Goal: Information Seeking & Learning: Find specific fact

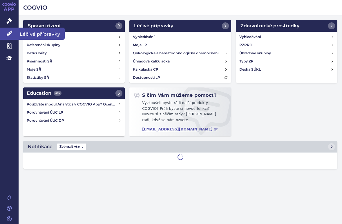
click at [13, 32] on link "Léčivé přípravky" at bounding box center [9, 34] width 19 height 12
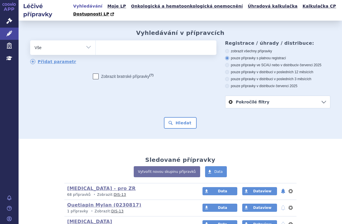
click at [146, 48] on ul at bounding box center [155, 46] width 119 height 12
click at [96, 48] on select at bounding box center [96, 47] width 0 height 15
paste input "Hexacima"
type input "Hexacima"
select select "Hexacima"
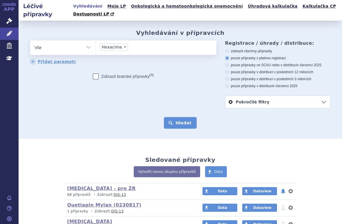
click at [183, 121] on button "Hledat" at bounding box center [180, 123] width 33 height 12
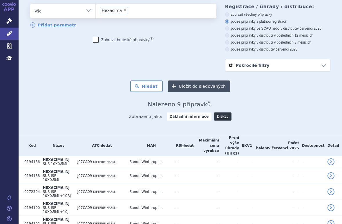
scroll to position [87, 0]
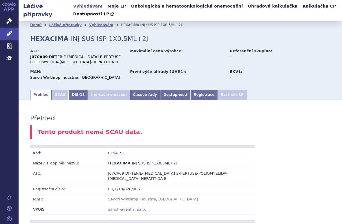
click at [287, 71] on div "EKV1:" at bounding box center [262, 71] width 65 height 5
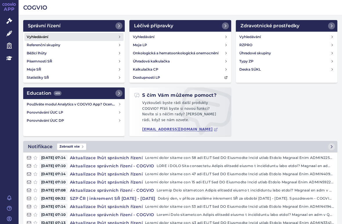
click at [42, 36] on h4 "Vyhledávání" at bounding box center [37, 37] width 21 height 6
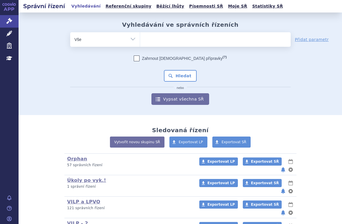
click at [148, 42] on ul at bounding box center [215, 38] width 151 height 12
click at [140, 42] on select at bounding box center [140, 39] width 0 height 15
paste input "Hexon"
type input "Hexon"
select select "Hexon"
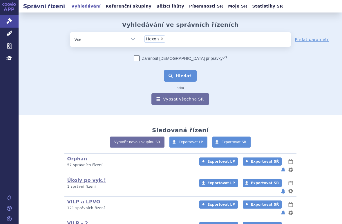
click at [174, 73] on button "Hledat" at bounding box center [180, 76] width 33 height 12
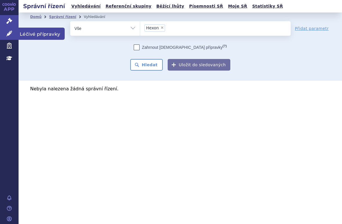
click at [12, 31] on icon at bounding box center [9, 33] width 6 height 6
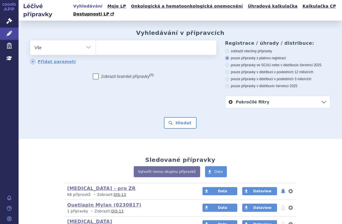
click at [127, 49] on ul at bounding box center [155, 46] width 119 height 12
click at [96, 49] on select at bounding box center [96, 47] width 0 height 15
paste input "Hexon"
type input "Hexon"
select select "Hexon"
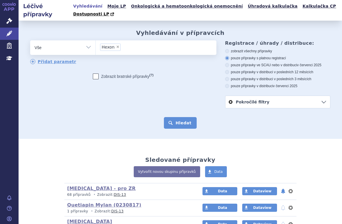
click at [173, 119] on button "Hledat" at bounding box center [180, 123] width 33 height 12
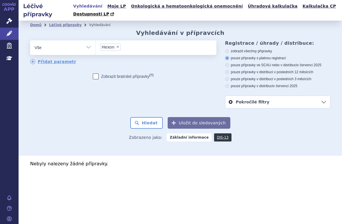
click at [116, 45] on span "×" at bounding box center [117, 46] width 3 height 3
click at [96, 40] on select "Hexon" at bounding box center [96, 47] width 0 height 15
select select
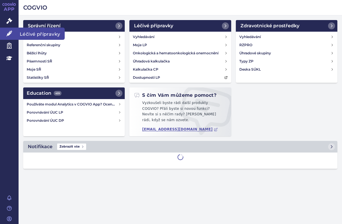
click at [11, 30] on link "Léčivé přípravky" at bounding box center [9, 34] width 19 height 12
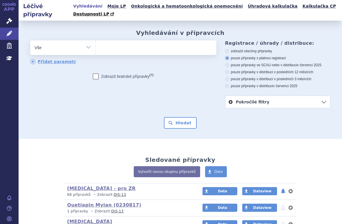
click at [110, 49] on ul at bounding box center [155, 46] width 119 height 12
click at [96, 49] on select at bounding box center [96, 47] width 0 height 15
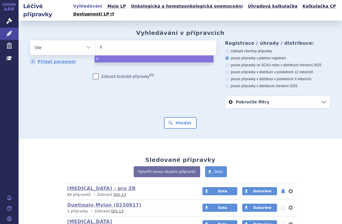
type input "he"
type input "hex"
type input "hexy"
type input "hexyo"
type input "hexyon"
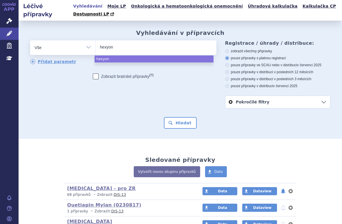
select select "hexyon"
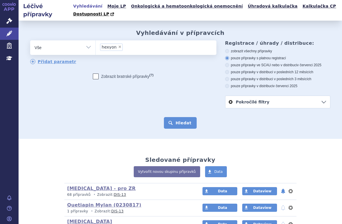
click at [176, 119] on button "Hledat" at bounding box center [180, 123] width 33 height 12
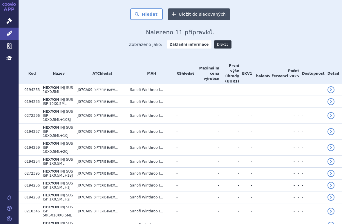
scroll to position [113, 0]
